Goal: Task Accomplishment & Management: Manage account settings

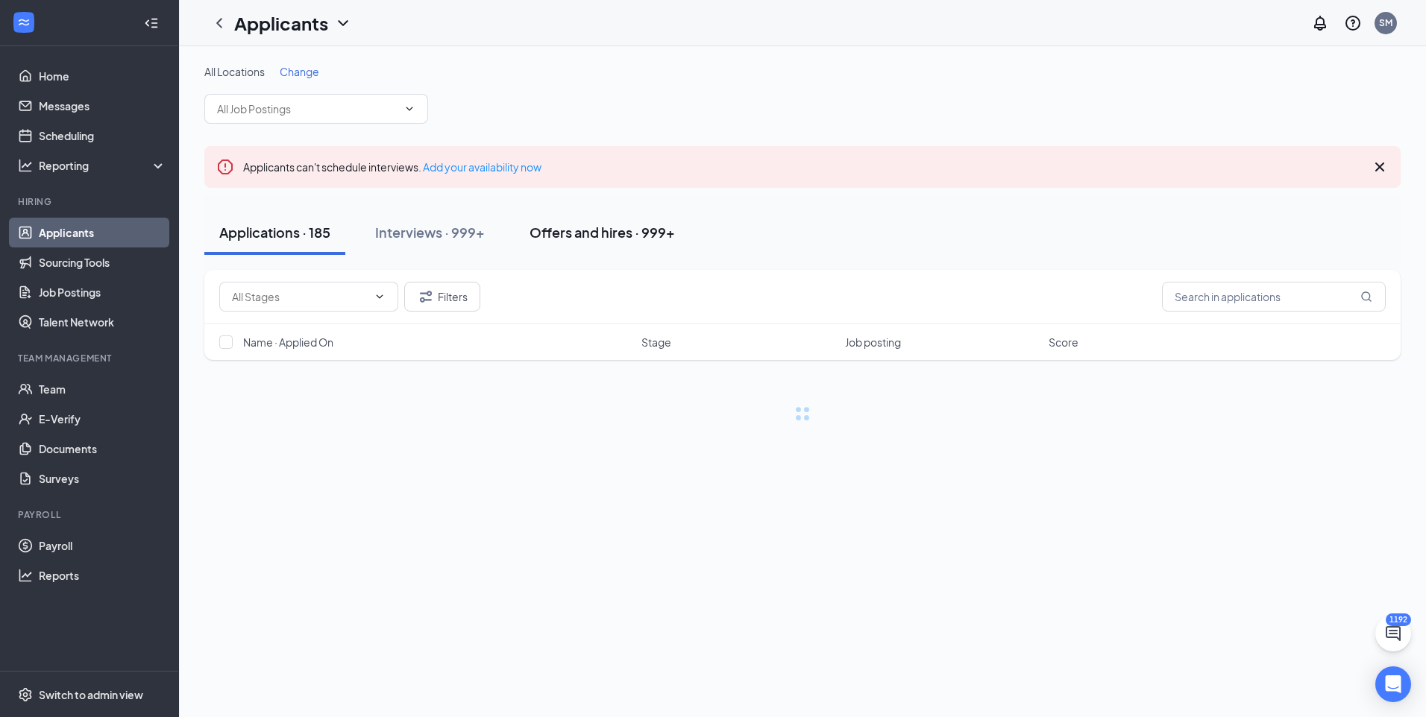
click at [632, 227] on div "Offers and hires · 999+" at bounding box center [602, 232] width 145 height 19
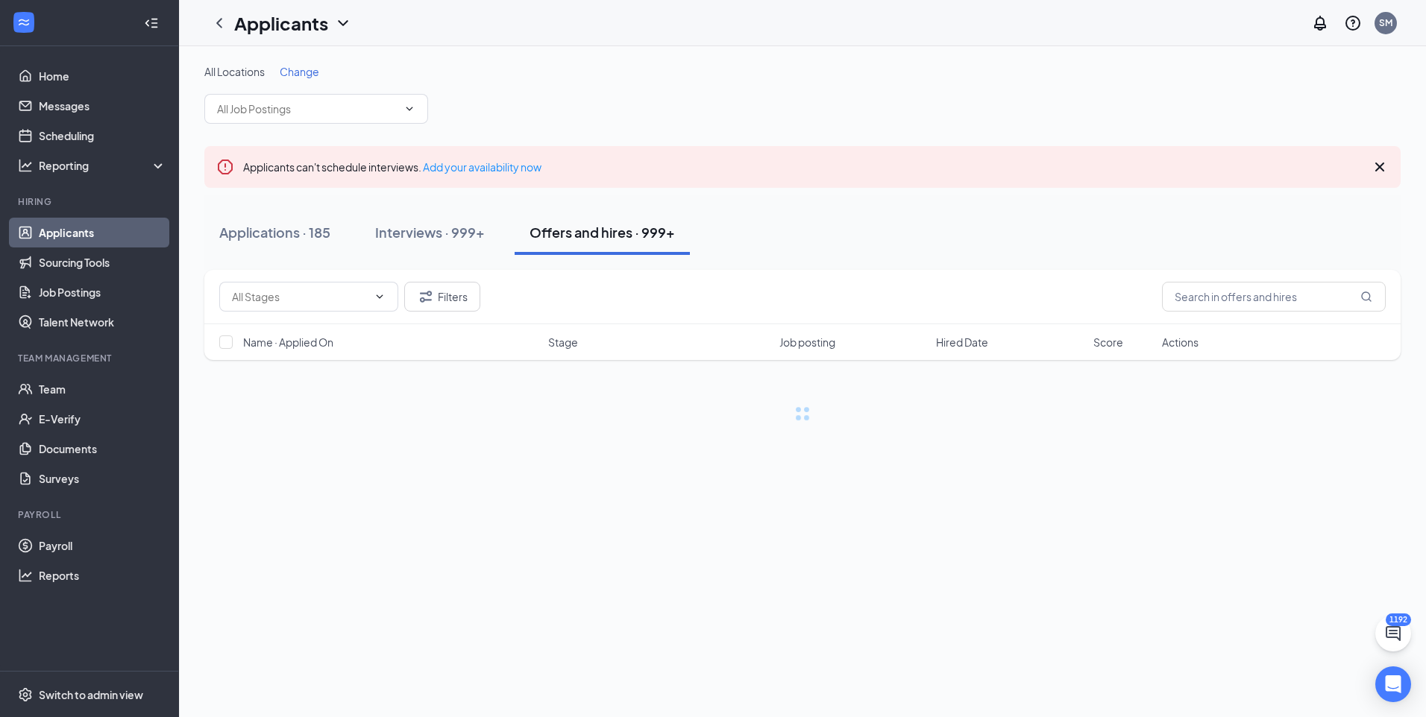
click at [1253, 301] on input "text" at bounding box center [1274, 297] width 224 height 30
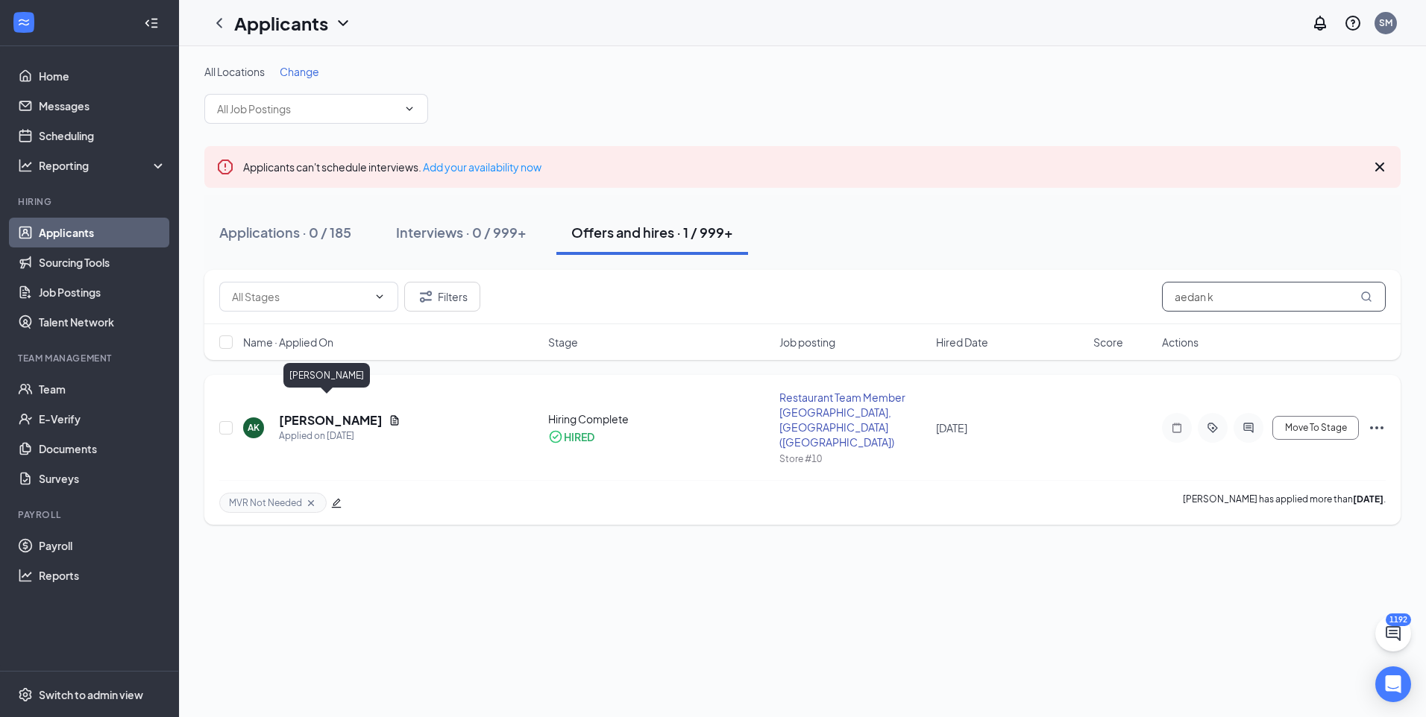
type input "aedan k"
click at [342, 412] on h5 "aedan kaenel" at bounding box center [331, 420] width 104 height 16
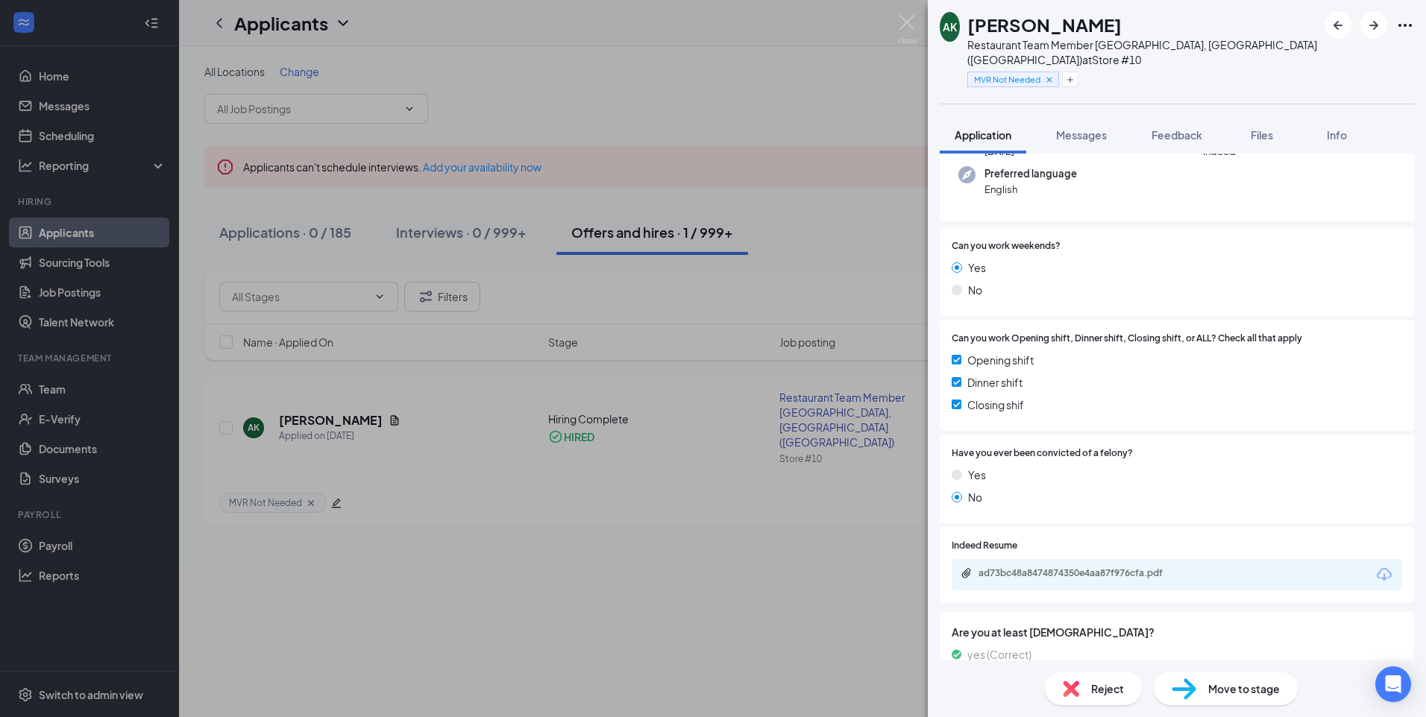
scroll to position [149, 0]
click at [703, 565] on div "AK aedan kaenel Restaurant Team Member Fern Creek, KY (Louisville) at Store #10…" at bounding box center [713, 358] width 1426 height 717
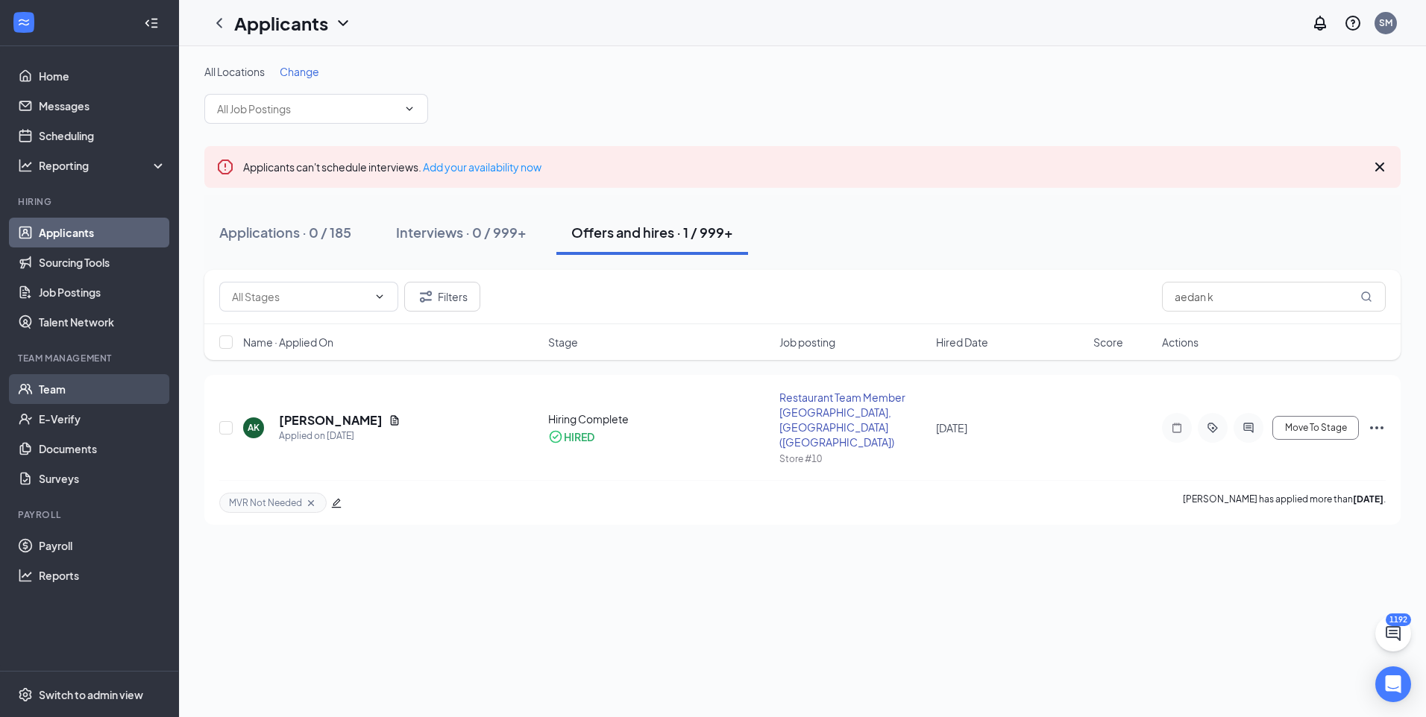
click at [72, 389] on link "Team" at bounding box center [103, 389] width 128 height 30
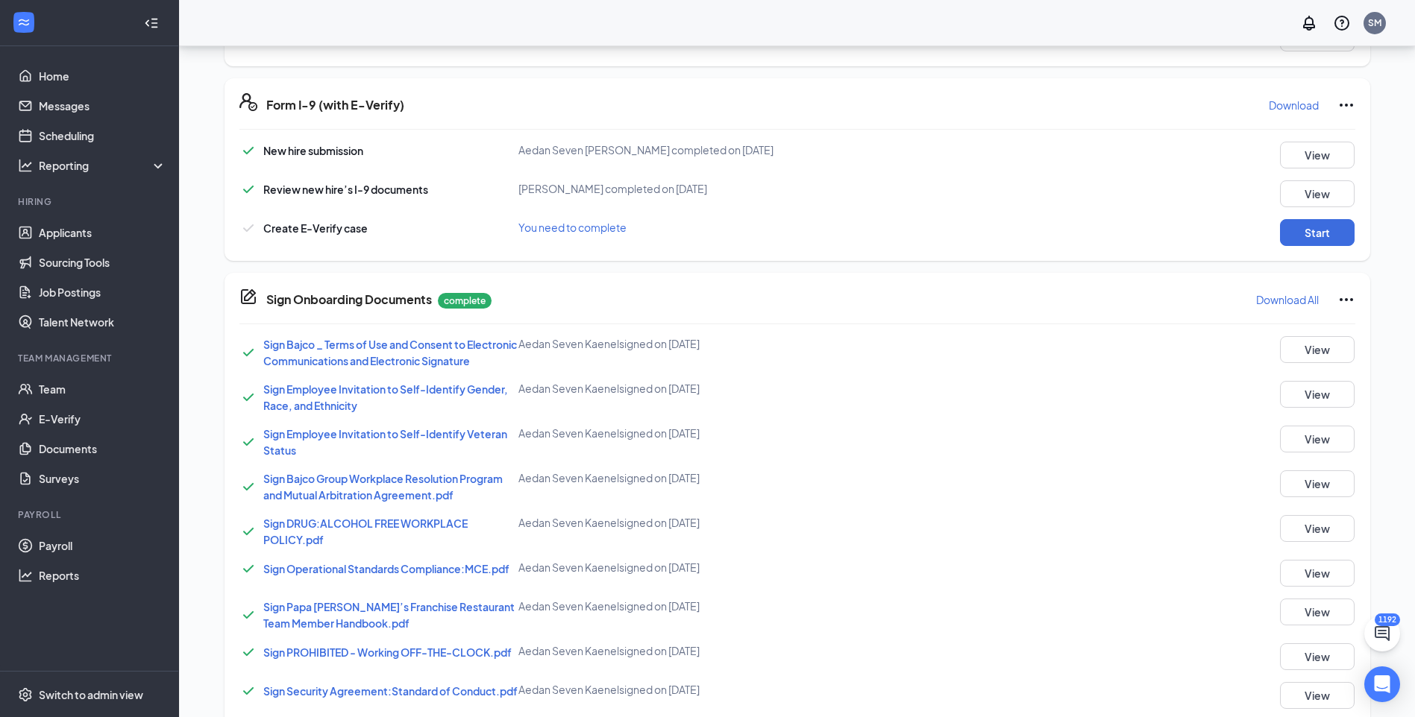
scroll to position [254, 0]
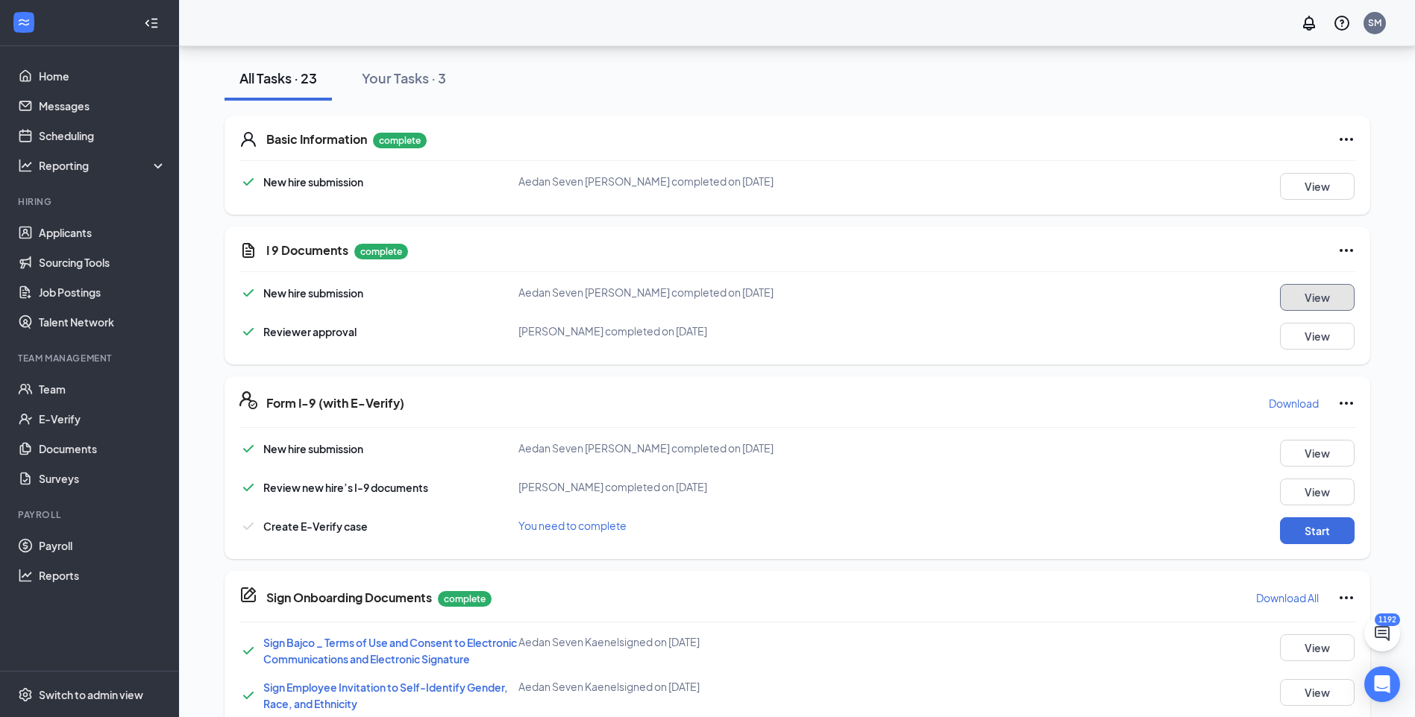
click at [1325, 304] on button "View" at bounding box center [1317, 297] width 75 height 27
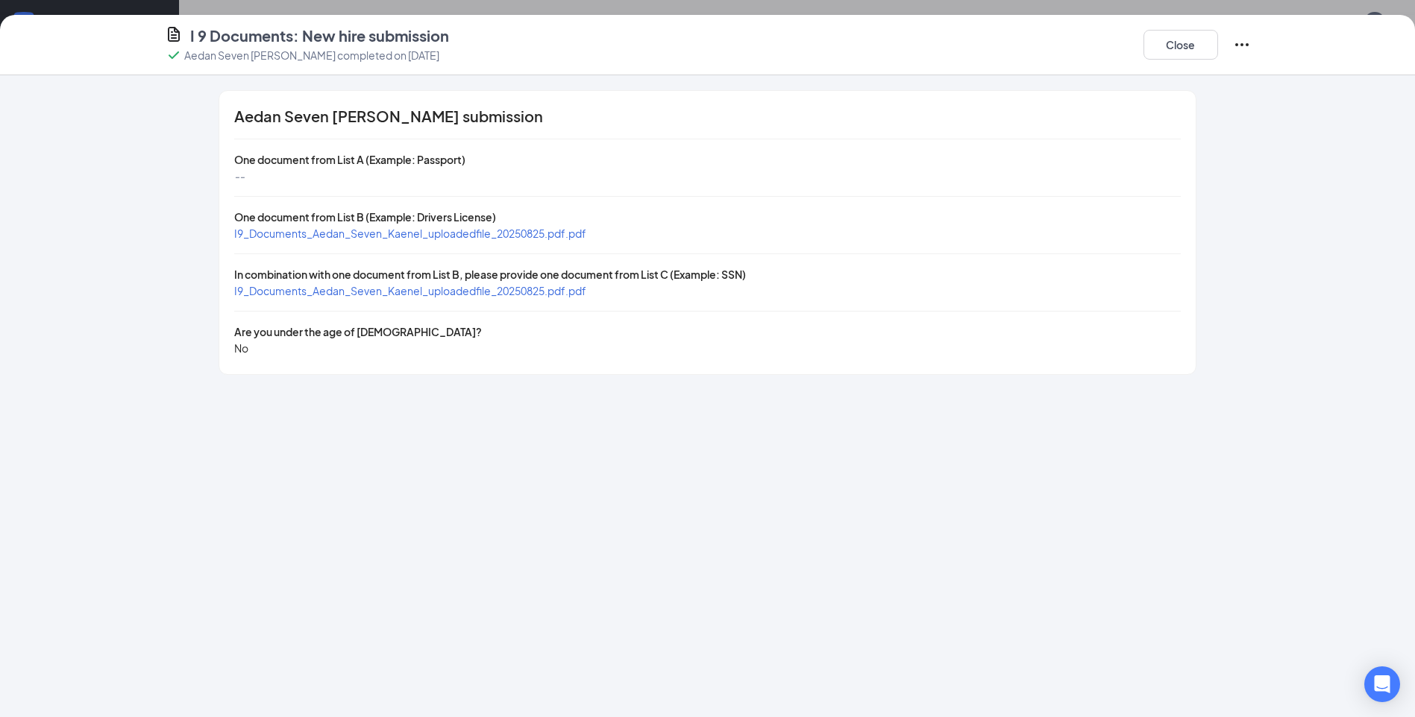
click at [364, 232] on span "I9_Documents_Aedan_Seven_Kaenel_uploadedfile_20250825.pdf.pdf" at bounding box center [410, 233] width 352 height 13
click at [321, 286] on span "I9_Documents_Aedan_Seven_Kaenel_uploadedfile_20250825.pdf.pdf" at bounding box center [410, 290] width 352 height 13
click at [1175, 40] on button "Close" at bounding box center [1180, 45] width 75 height 30
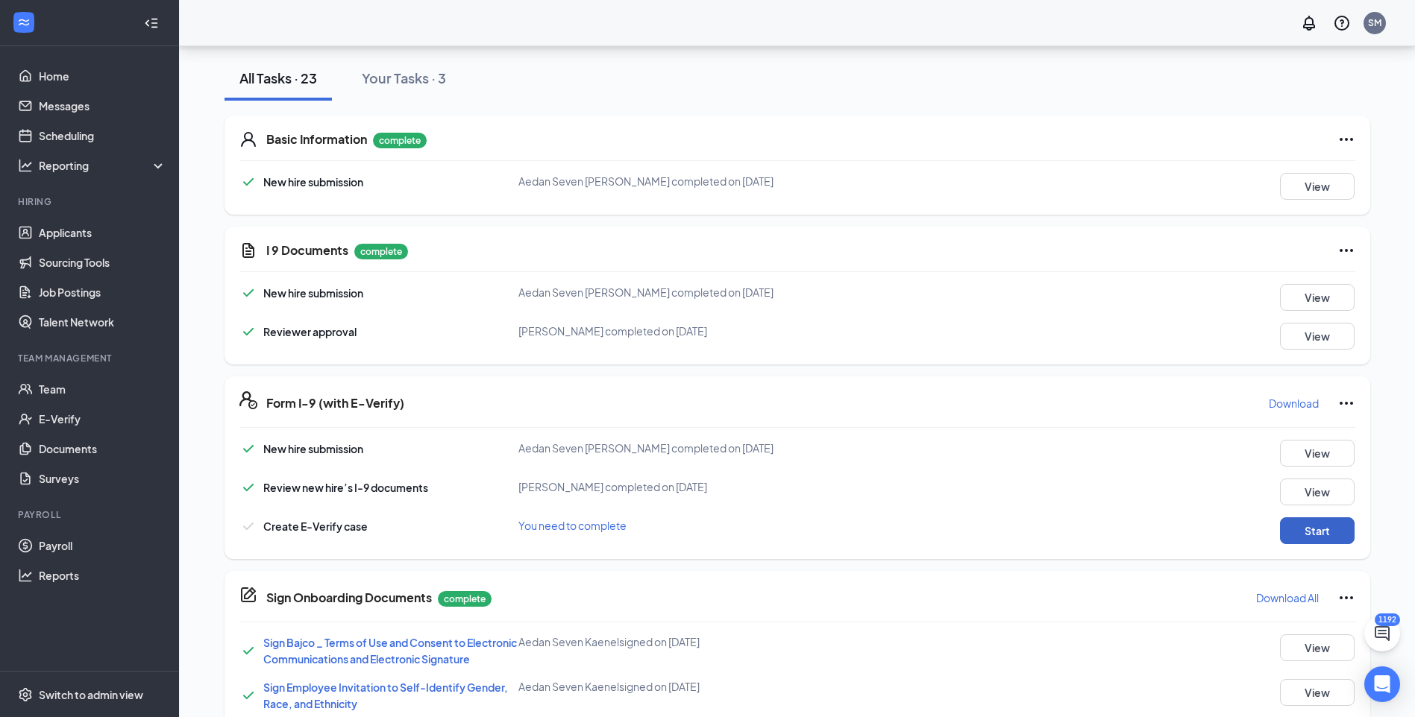
click at [1313, 538] on button "Start" at bounding box center [1317, 531] width 75 height 27
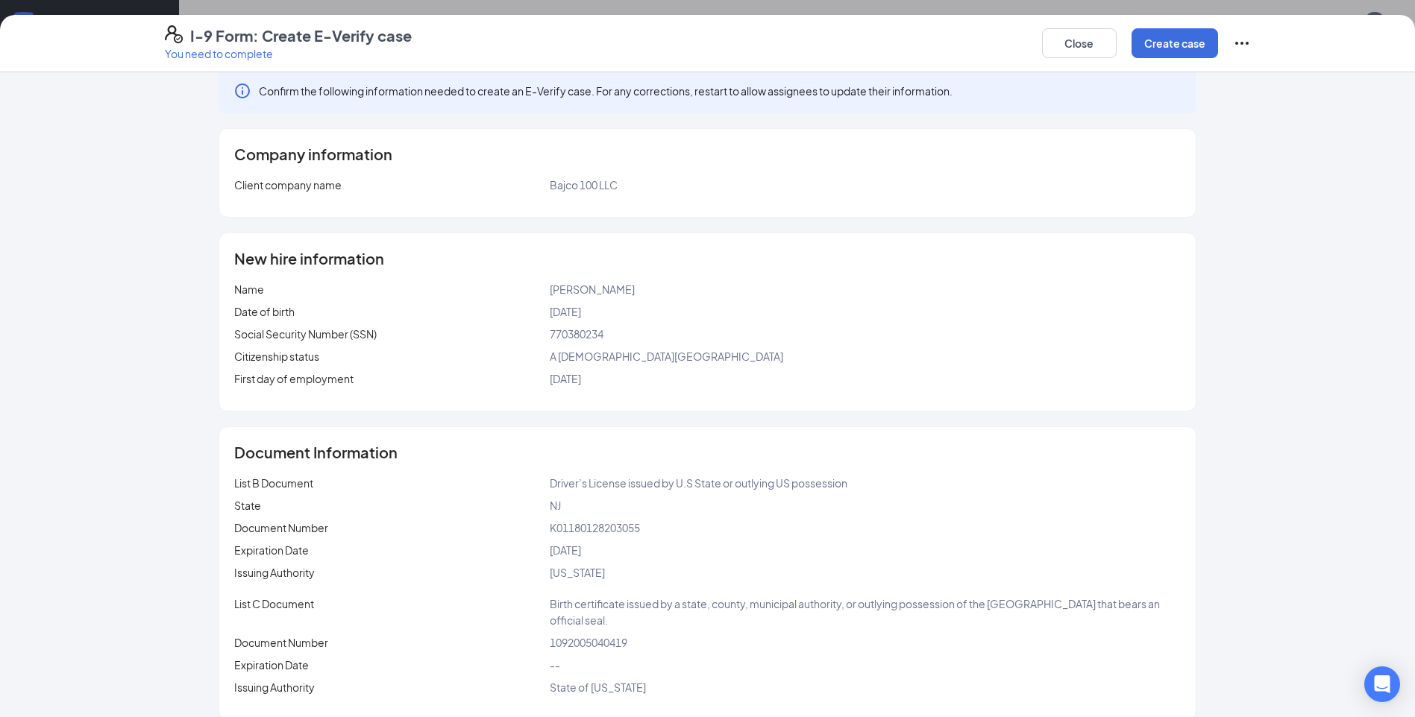
scroll to position [37, 0]
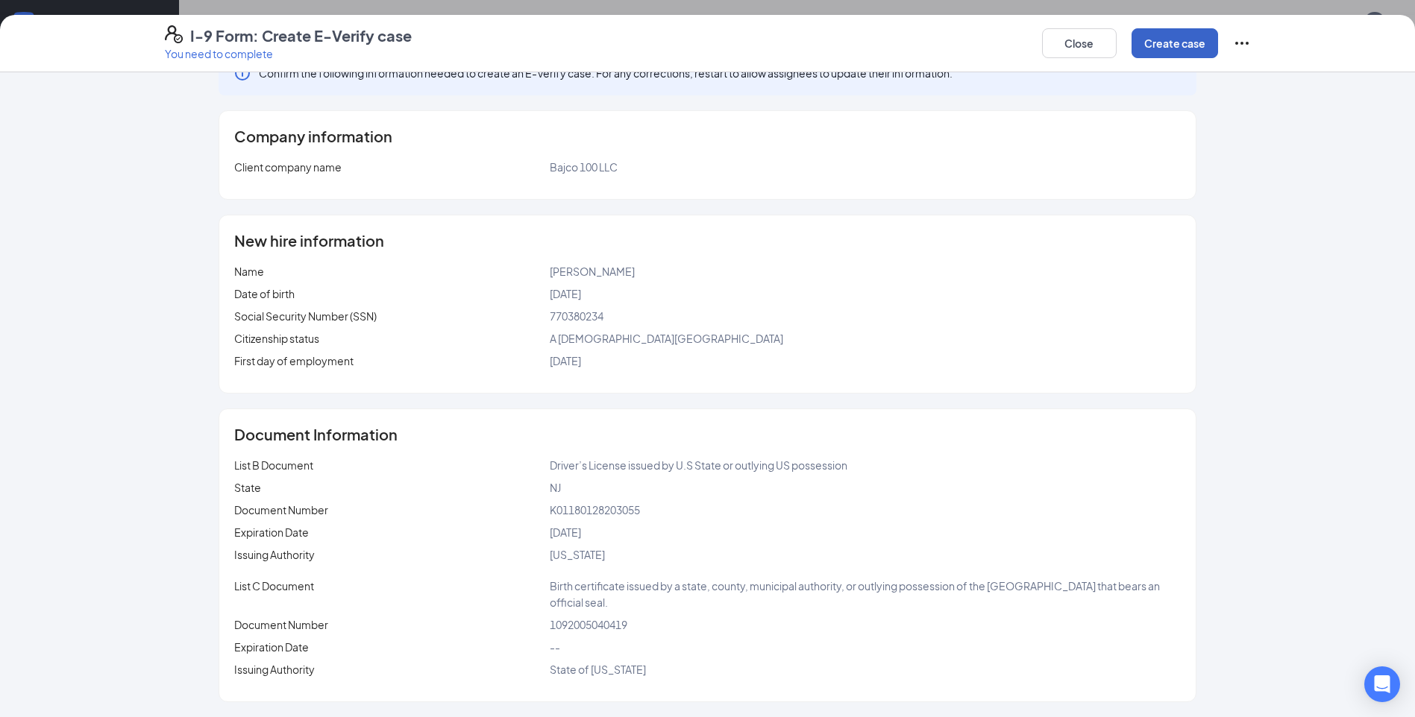
click at [1154, 43] on button "Create case" at bounding box center [1174, 43] width 87 height 30
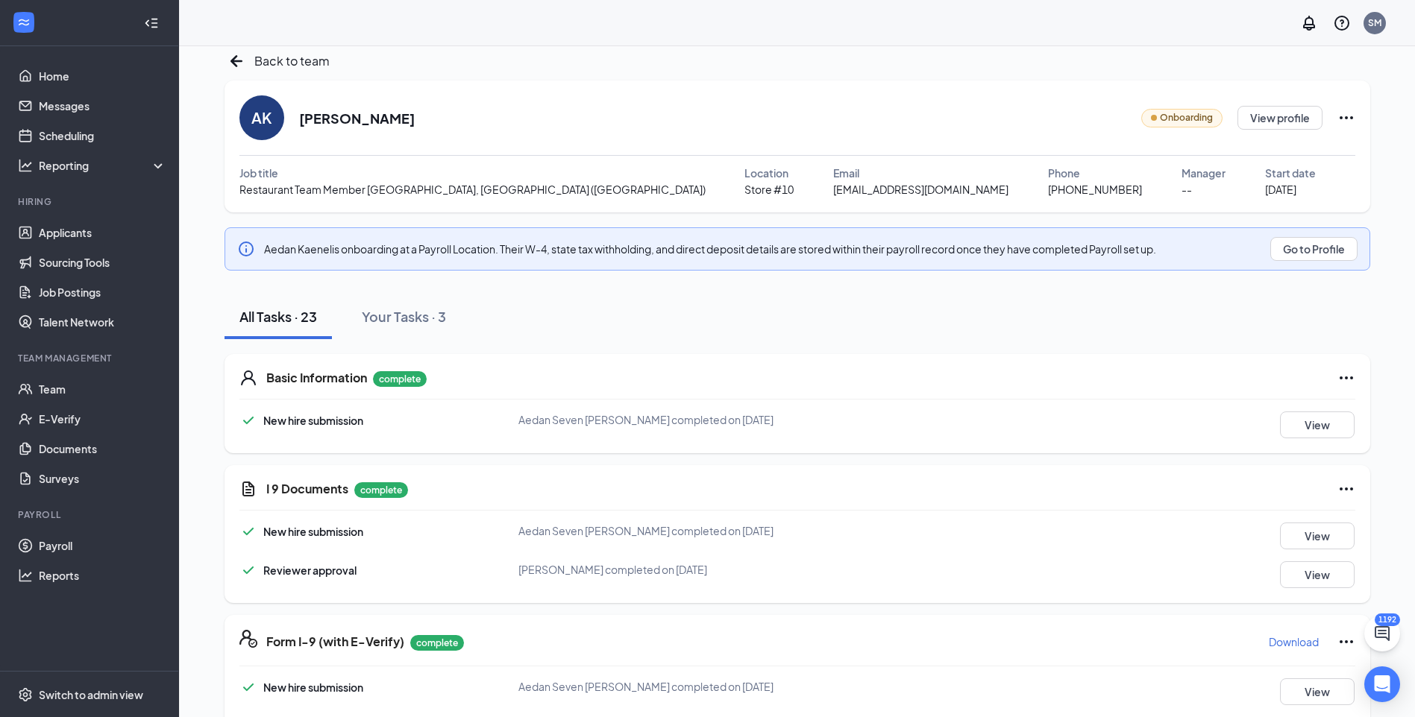
scroll to position [0, 0]
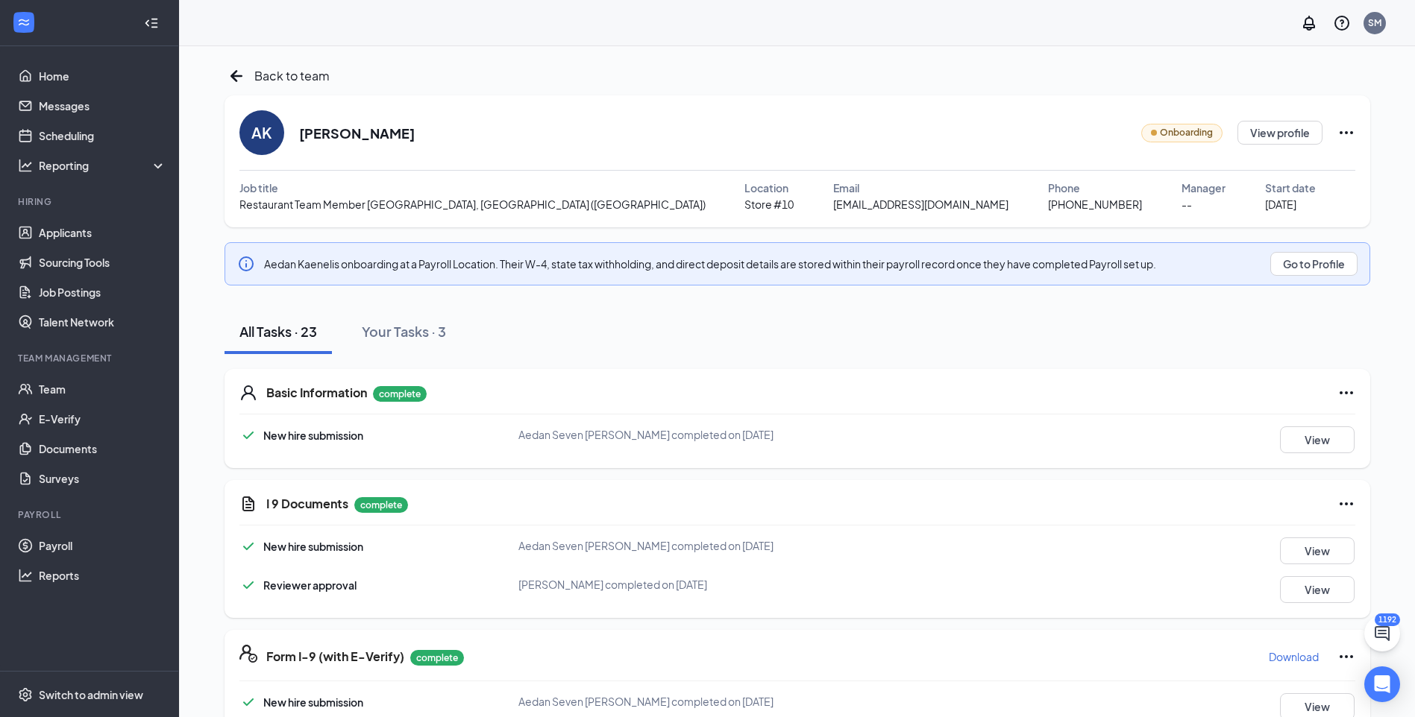
click at [332, 81] on div "Back to team" at bounding box center [797, 76] width 1146 height 24
click at [310, 84] on span "Back to team" at bounding box center [291, 75] width 75 height 19
